Goal: Information Seeking & Learning: Learn about a topic

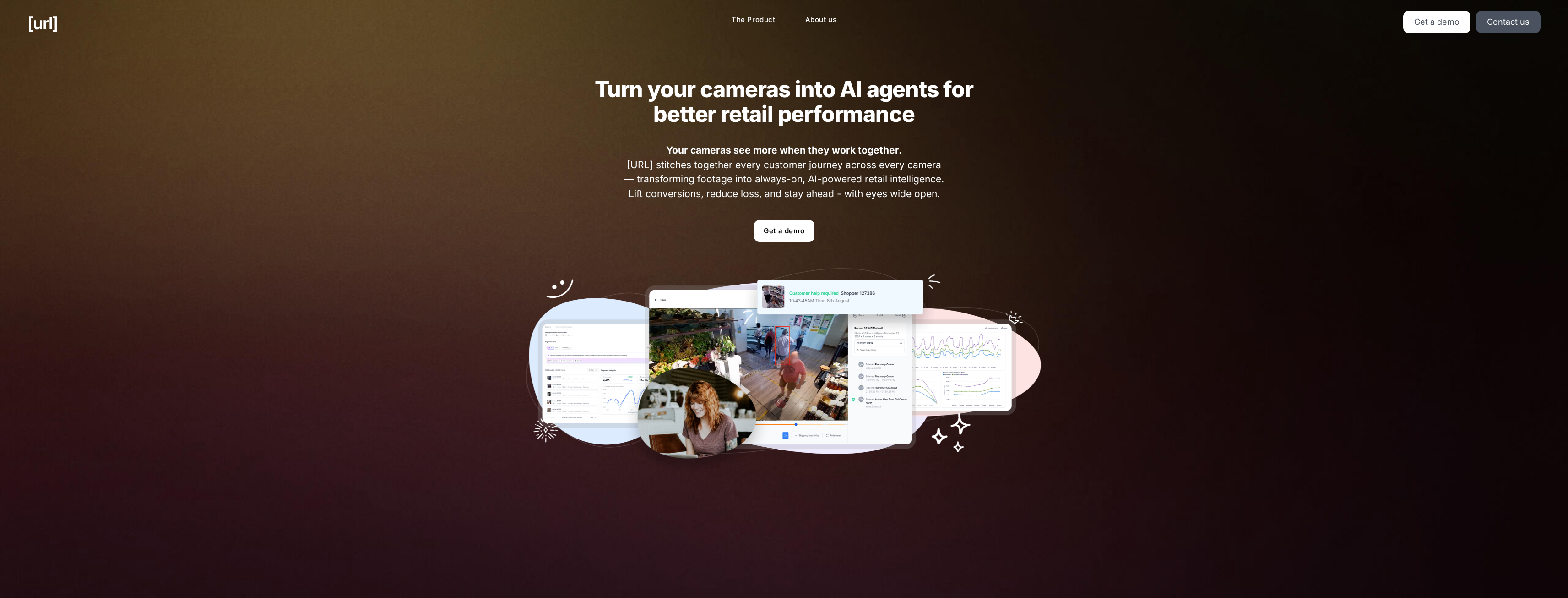
click at [751, 382] on img at bounding box center [784, 373] width 516 height 209
click at [773, 229] on link "Get a demo" at bounding box center [784, 231] width 60 height 22
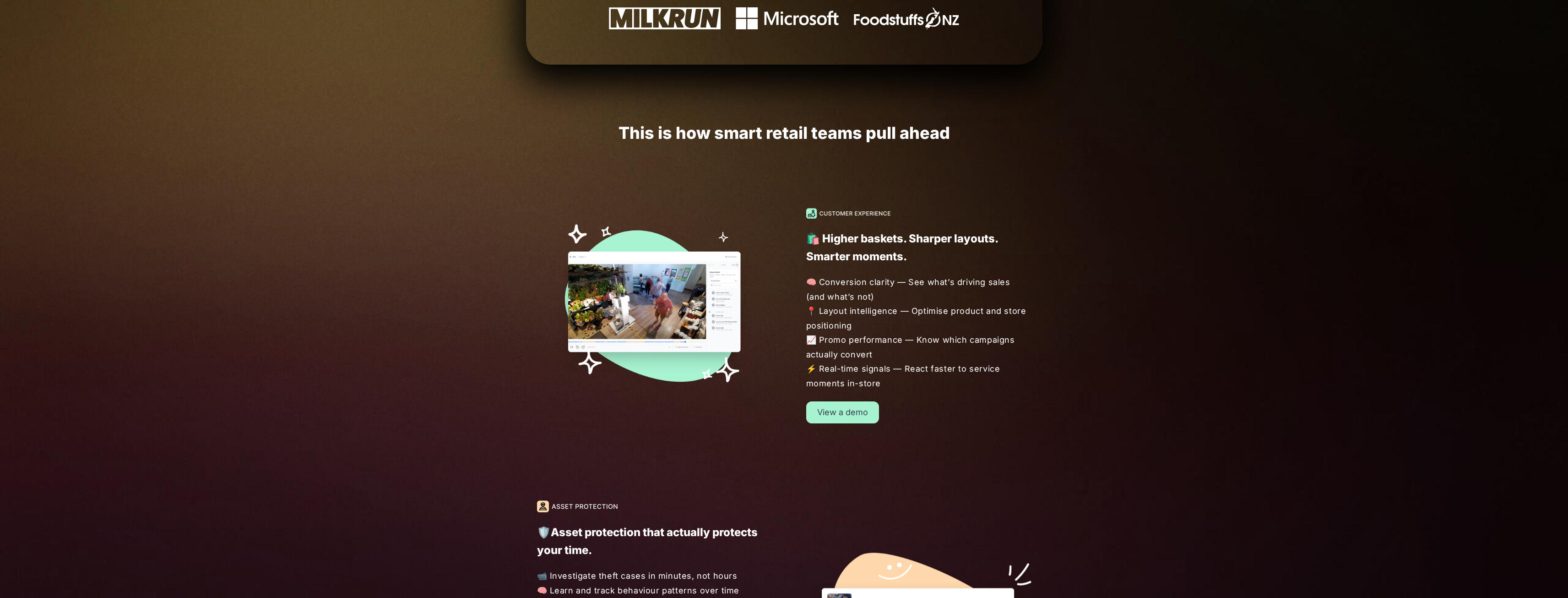
scroll to position [687, 0]
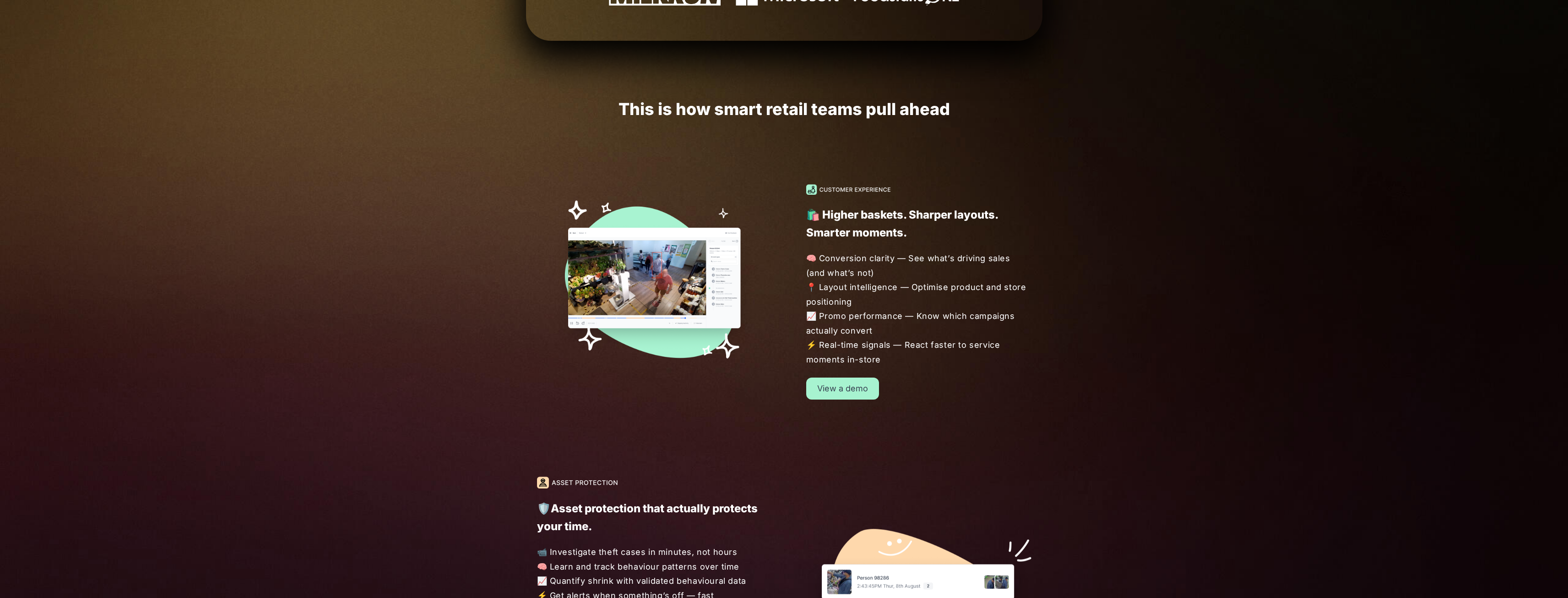
click at [861, 387] on link "View a demo" at bounding box center [842, 389] width 73 height 22
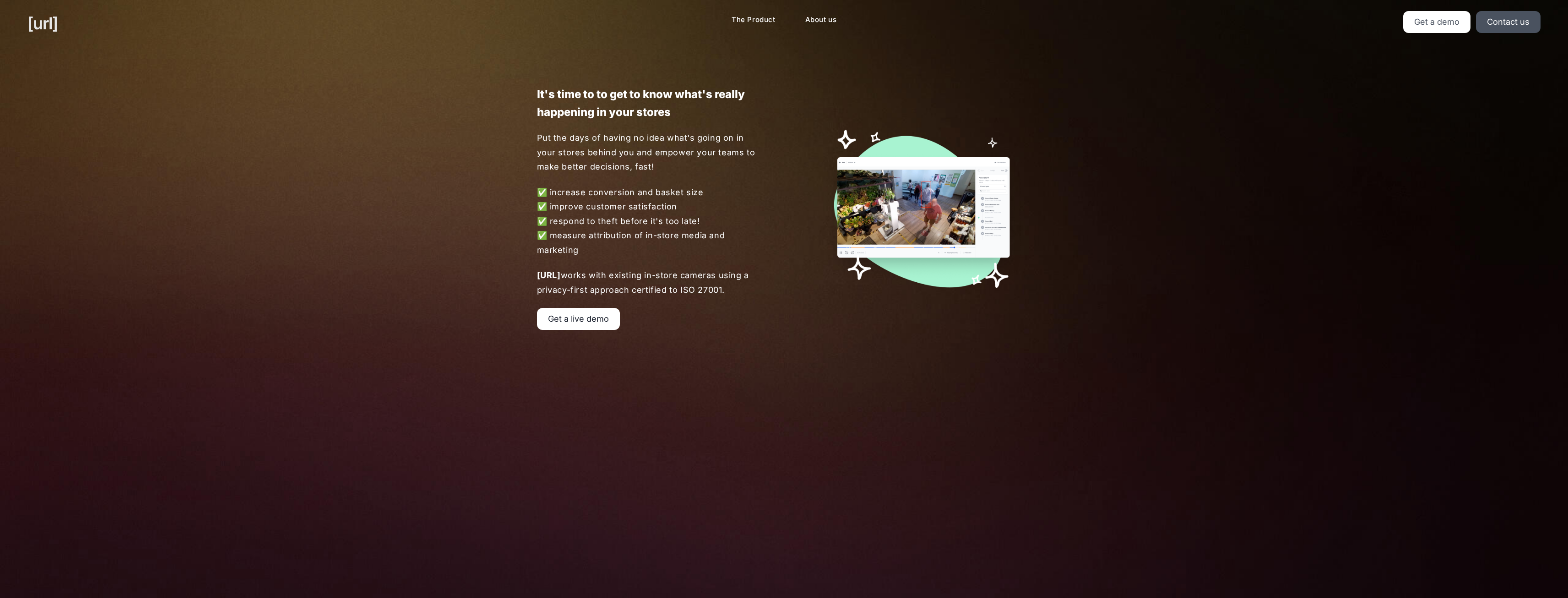
click at [58, 21] on link "[URL]" at bounding box center [43, 23] width 30 height 25
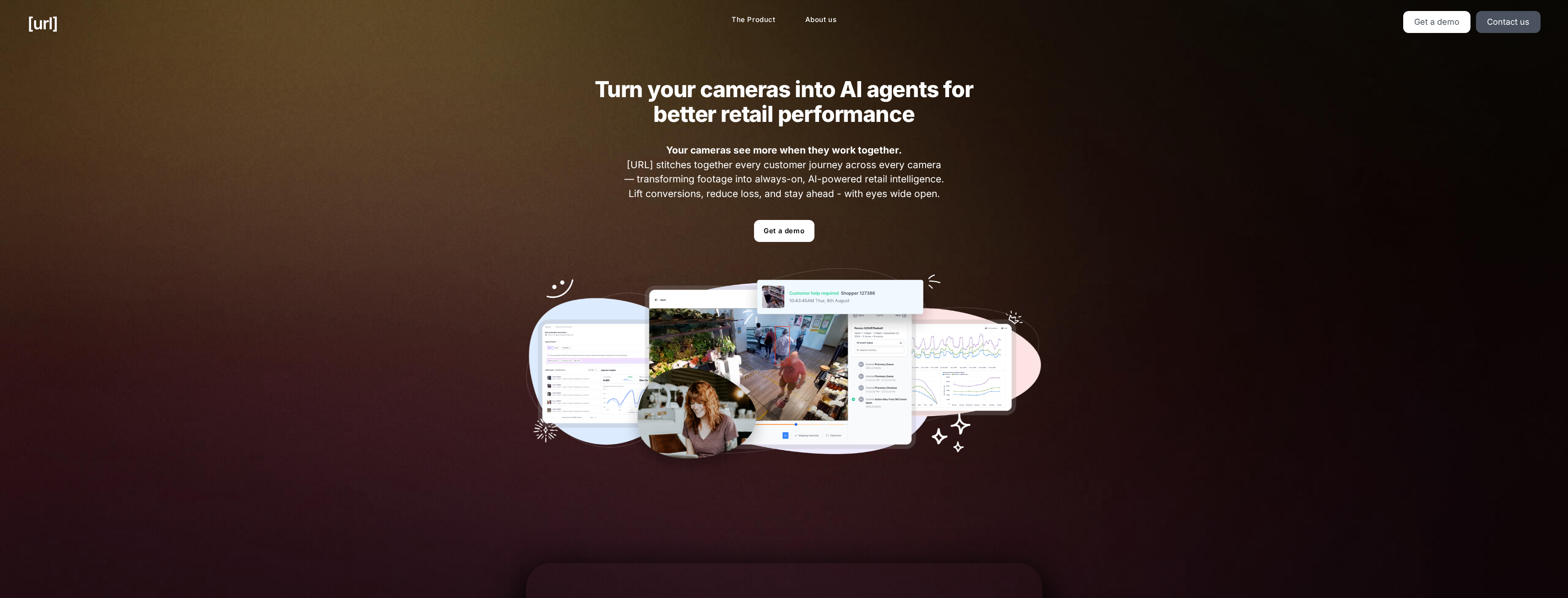
click at [800, 295] on img at bounding box center [784, 373] width 516 height 209
click at [828, 373] on img at bounding box center [784, 373] width 516 height 209
click at [750, 19] on link "The Product" at bounding box center [754, 19] width 58 height 18
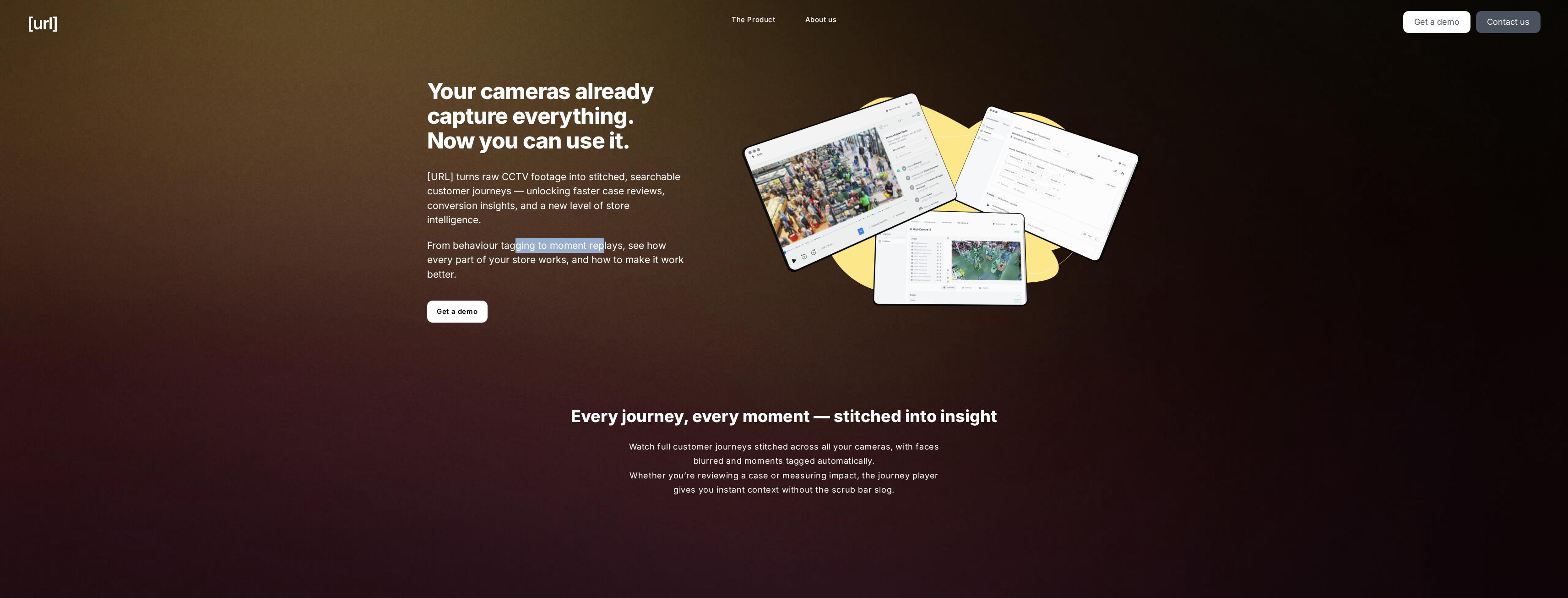
drag, startPoint x: 517, startPoint y: 243, endPoint x: 604, endPoint y: 241, distance: 87.0
click at [604, 241] on span "From behaviour tagging to moment replays, see how every part of your store work…" at bounding box center [556, 259] width 258 height 43
click at [640, 248] on span "From behaviour tagging to moment replays, see how every part of your store work…" at bounding box center [556, 259] width 258 height 43
drag, startPoint x: 491, startPoint y: 269, endPoint x: 440, endPoint y: 258, distance: 52.2
click at [440, 258] on span "From behaviour tagging to moment replays, see how every part of your store work…" at bounding box center [556, 259] width 258 height 43
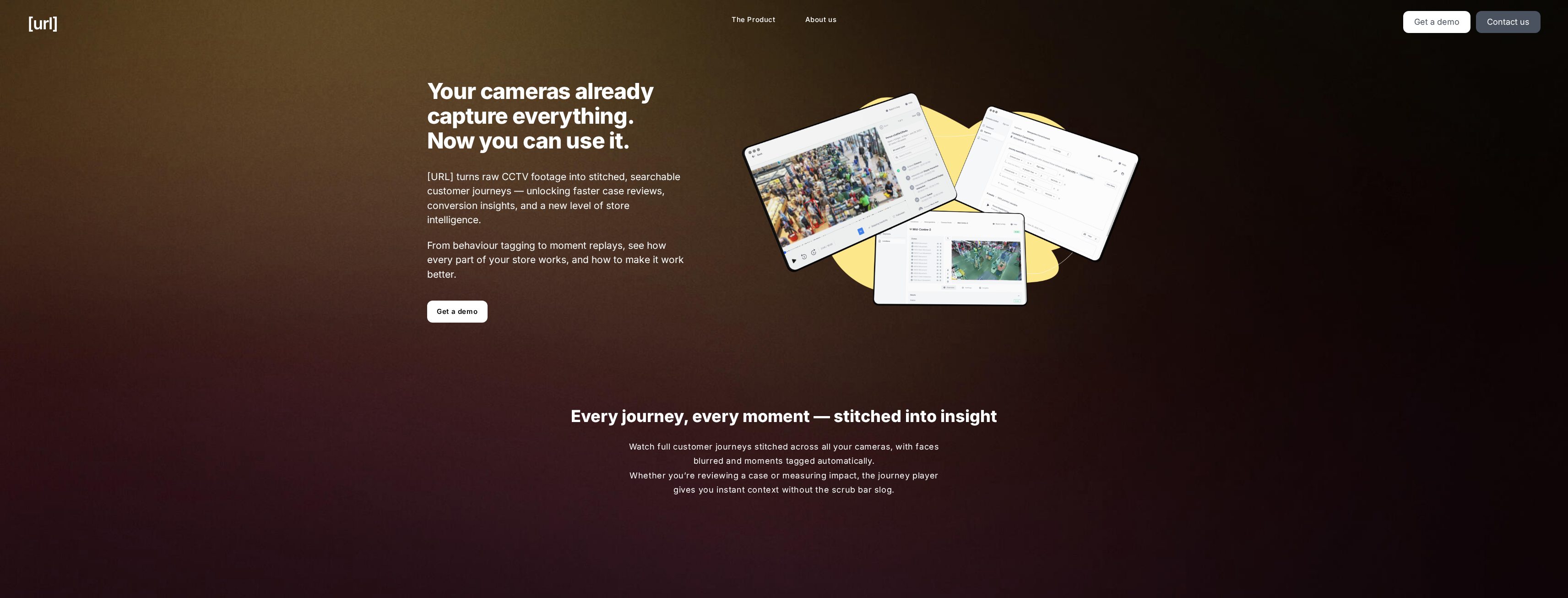
click at [575, 283] on div "Your cameras already capture everything. Now you can use it. [URL] turns raw CC…" at bounding box center [528, 200] width 313 height 244
